Goal: Information Seeking & Learning: Check status

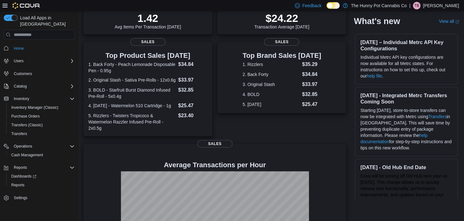
scroll to position [165, 0]
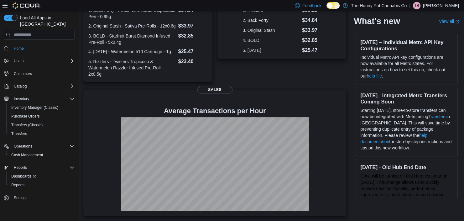
click at [255, 32] on dl "1. Rizzlers $35.29 2. Back Forty $34.84 3. Original Stash $33.97 4. BOLD $32.85…" at bounding box center [281, 31] width 79 height 48
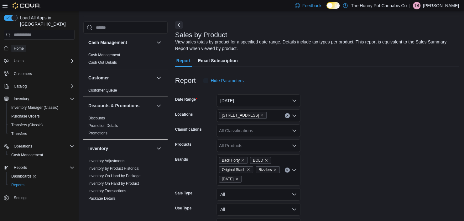
scroll to position [21, 0]
click at [22, 46] on span "Home" at bounding box center [19, 48] width 10 height 5
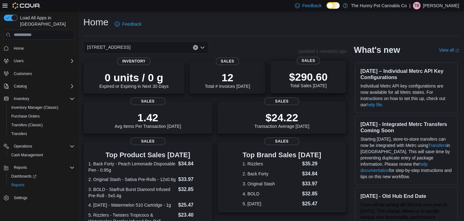
click at [284, 78] on div "$290.60 Total Sales Today" at bounding box center [308, 78] width 66 height 20
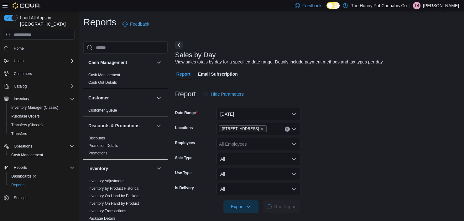
scroll to position [4, 0]
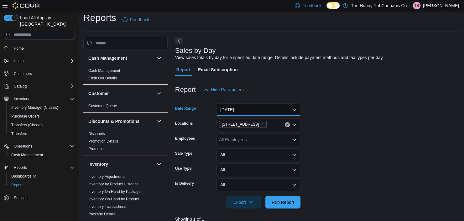
click at [275, 106] on button "[DATE]" at bounding box center [258, 110] width 84 height 13
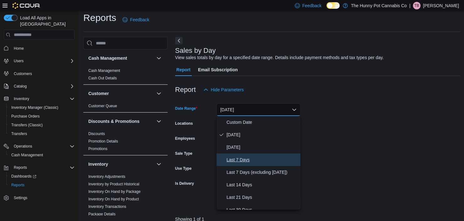
click at [253, 164] on button "Last 7 Days" at bounding box center [258, 160] width 84 height 13
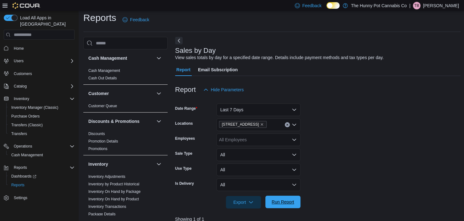
click at [275, 202] on span "Run Report" at bounding box center [282, 202] width 23 height 6
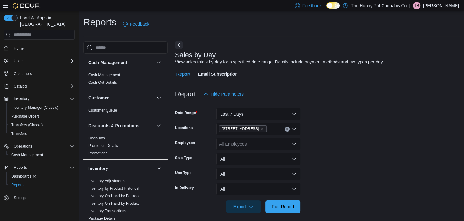
click at [286, 129] on icon "Clear input" at bounding box center [287, 130] width 2 height 2
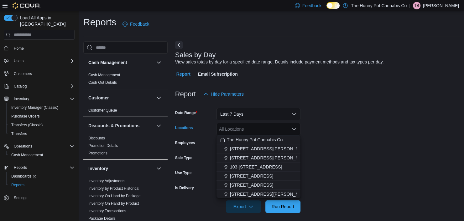
click at [269, 129] on div "All Locations Combo box. Selected. Combo box input. All Locations. Type some te…" at bounding box center [258, 129] width 84 height 13
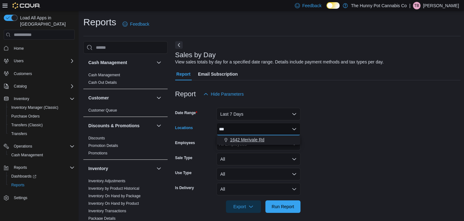
type input "***"
click at [261, 139] on span "1642 Merivale Rd" at bounding box center [247, 140] width 34 height 6
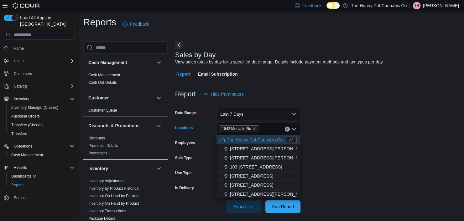
click at [315, 179] on form "Date Range Last 7 Days Locations [GEOGRAPHIC_DATA] Combo box. Selected. 1642 Me…" at bounding box center [317, 157] width 285 height 113
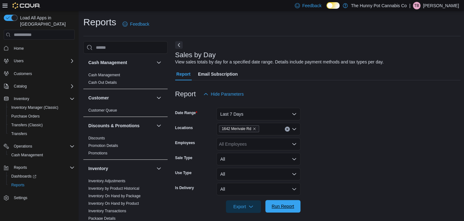
click at [280, 208] on span "Run Report" at bounding box center [282, 207] width 23 height 6
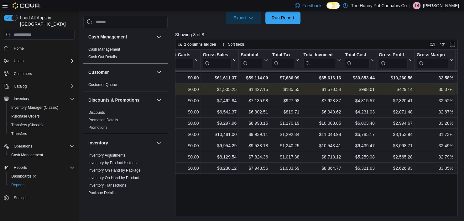
scroll to position [0, 143]
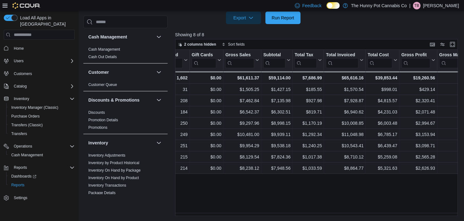
click at [28, 44] on span "Home" at bounding box center [42, 48] width 63 height 8
